Goal: Navigation & Orientation: Find specific page/section

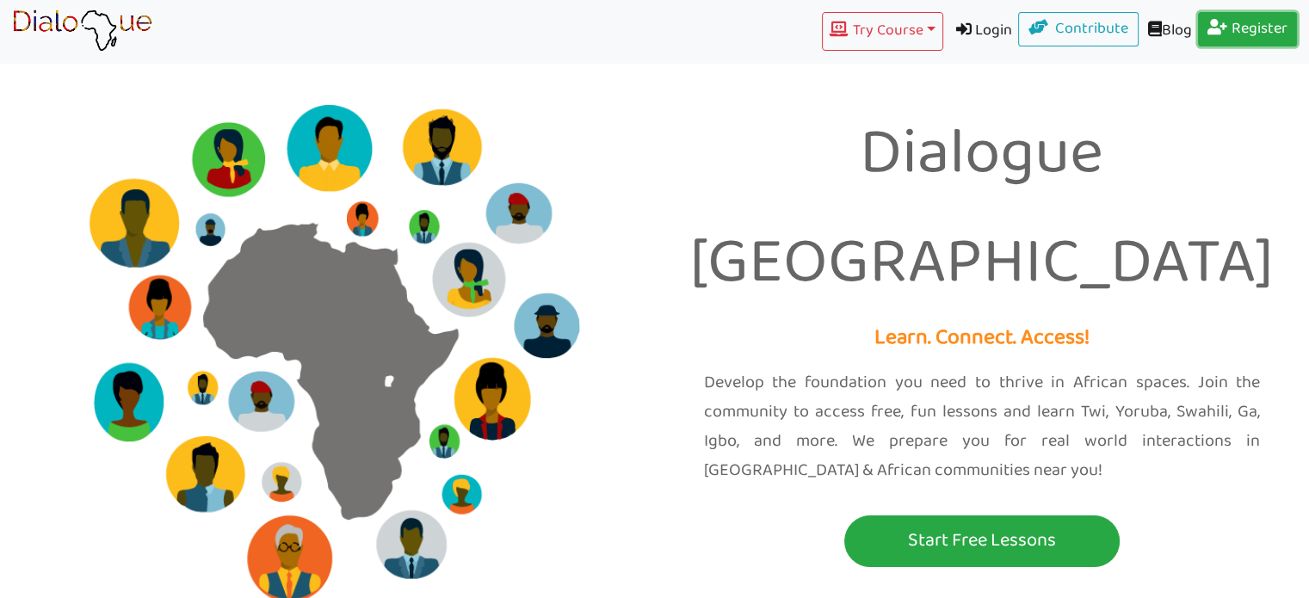
click at [1245, 34] on link "Register" at bounding box center [1248, 29] width 100 height 34
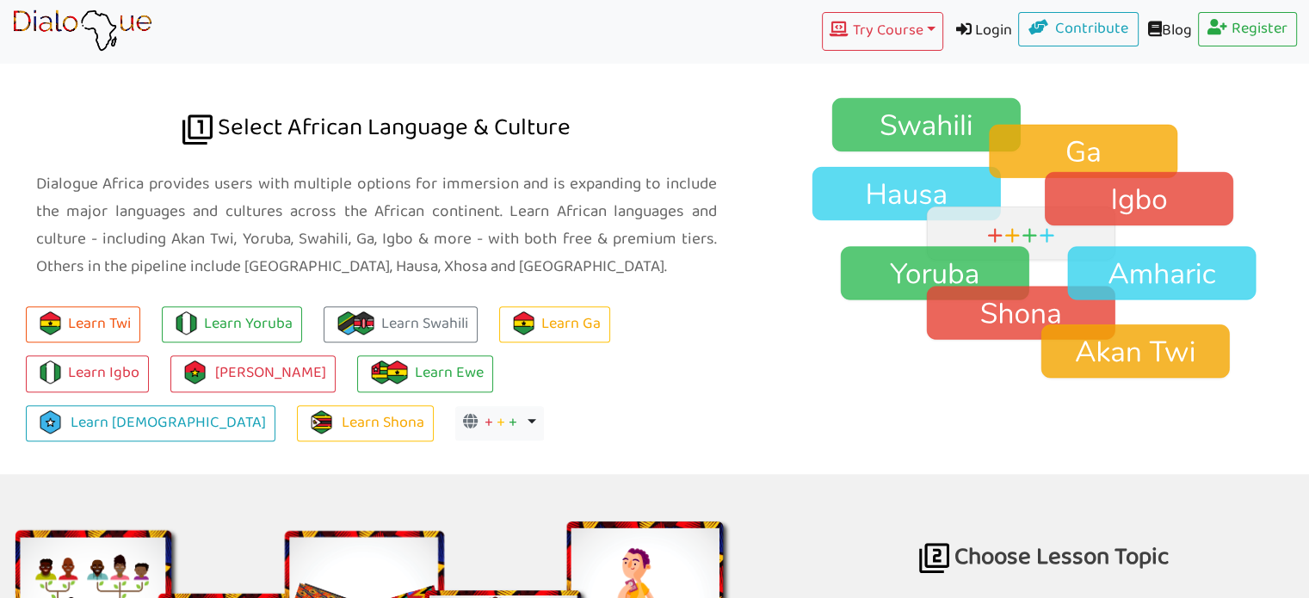
scroll to position [1205, 0]
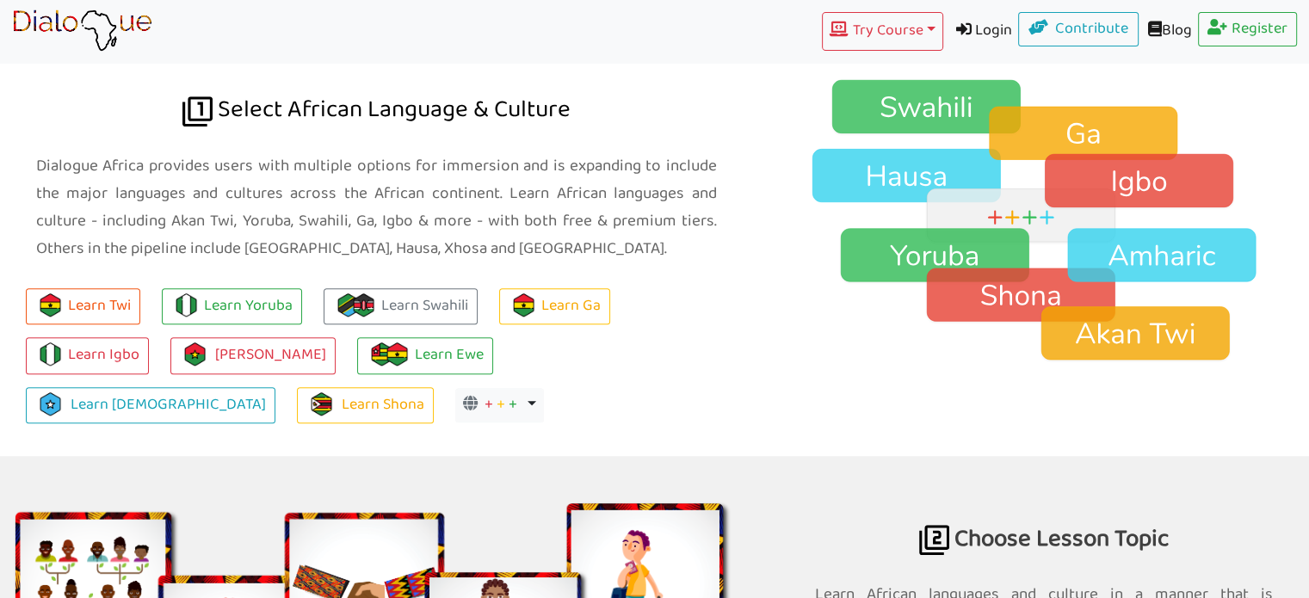
scroll to position [1205, 0]
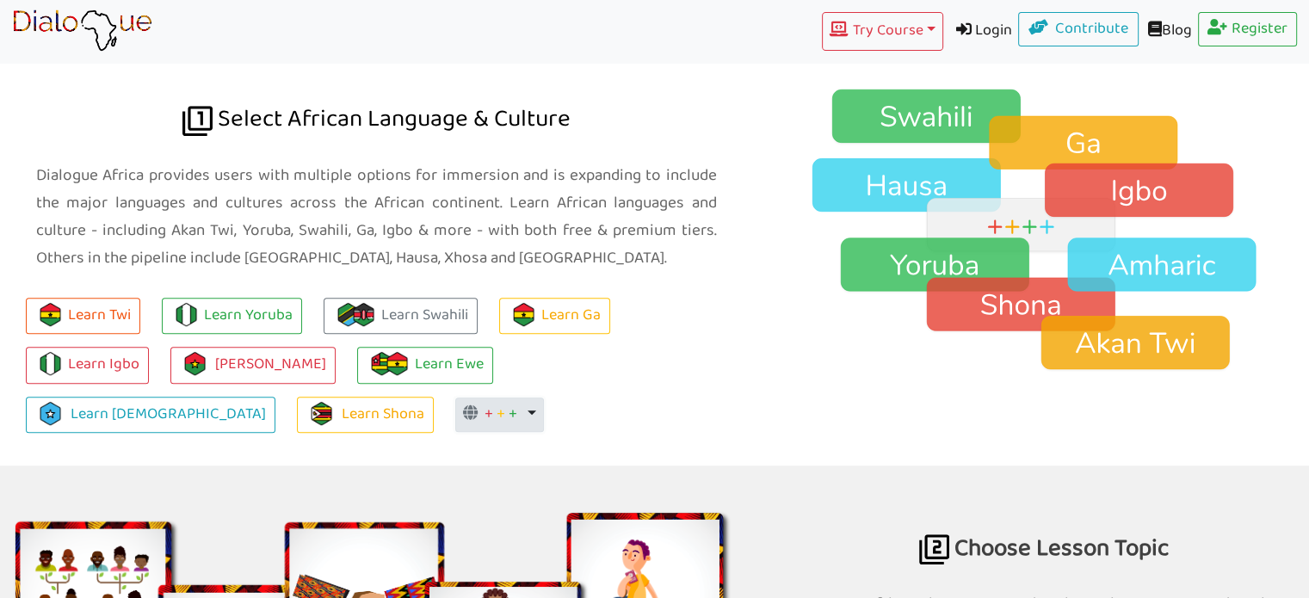
click at [484, 410] on span "+" at bounding box center [488, 414] width 9 height 27
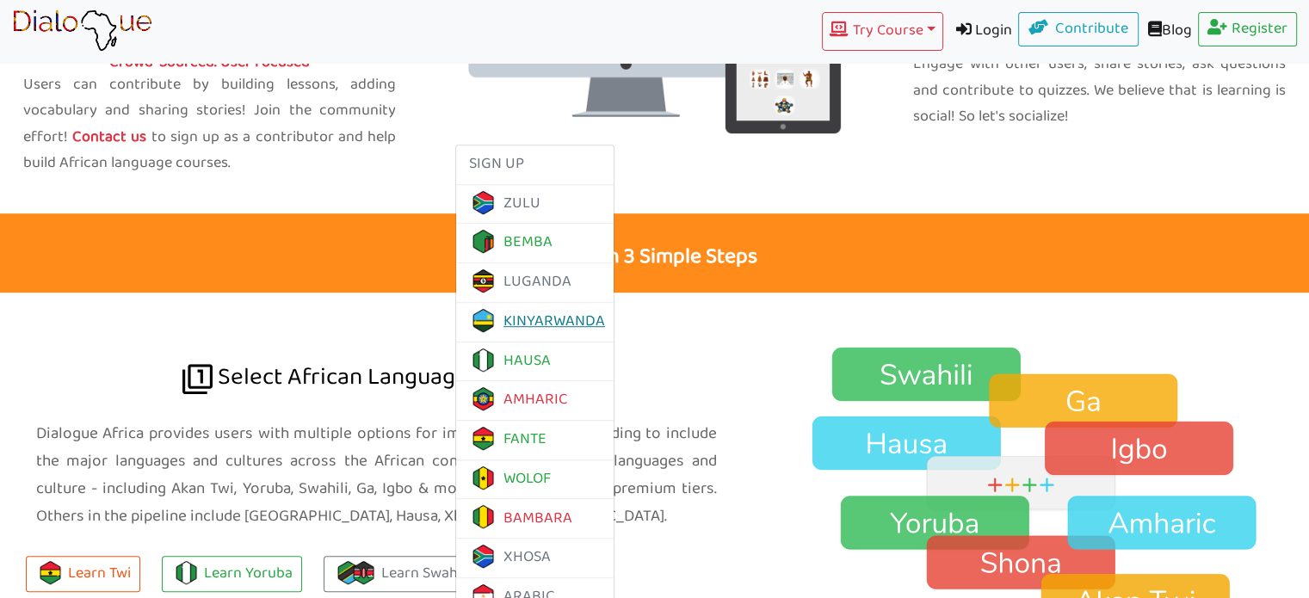
scroll to position [1032, 0]
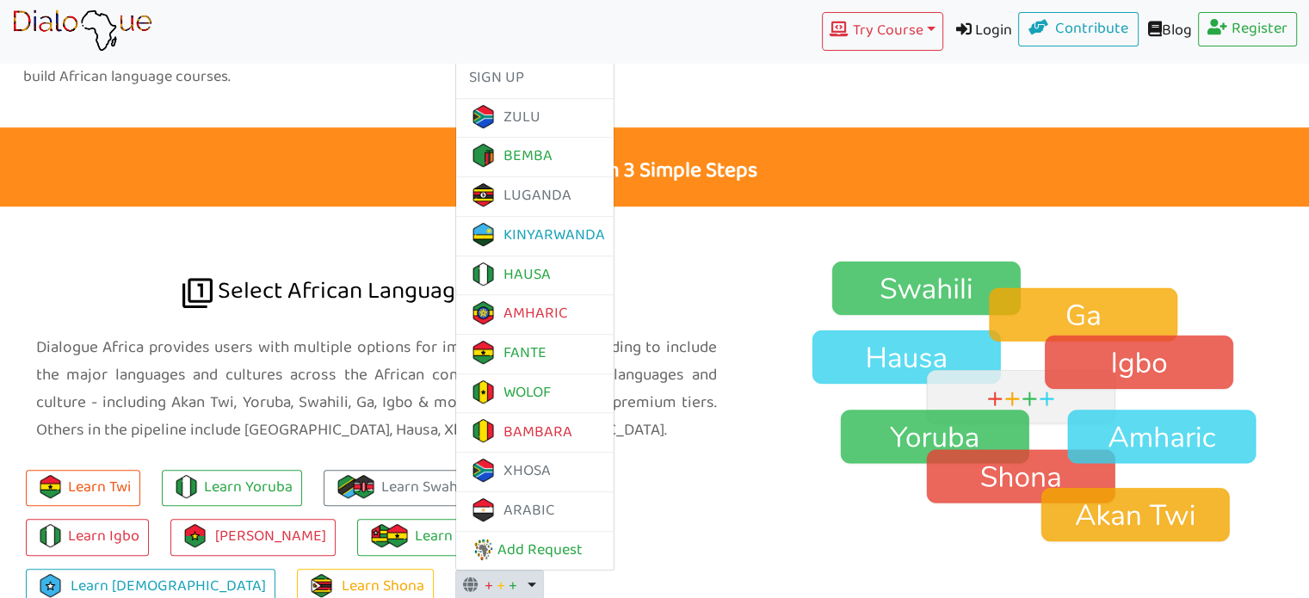
click at [127, 330] on link "Select African Language & Culture Dialogue Africa provides users with multiple …" at bounding box center [376, 421] width 753 height 431
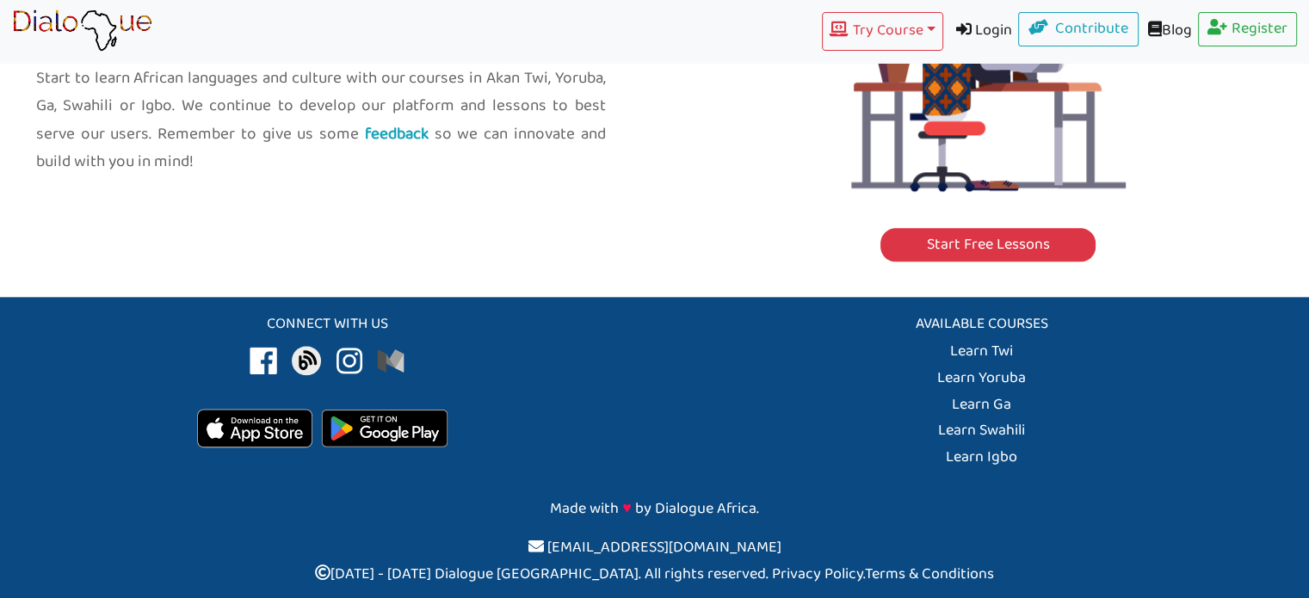
scroll to position [1032, 0]
